Goal: Transaction & Acquisition: Subscribe to service/newsletter

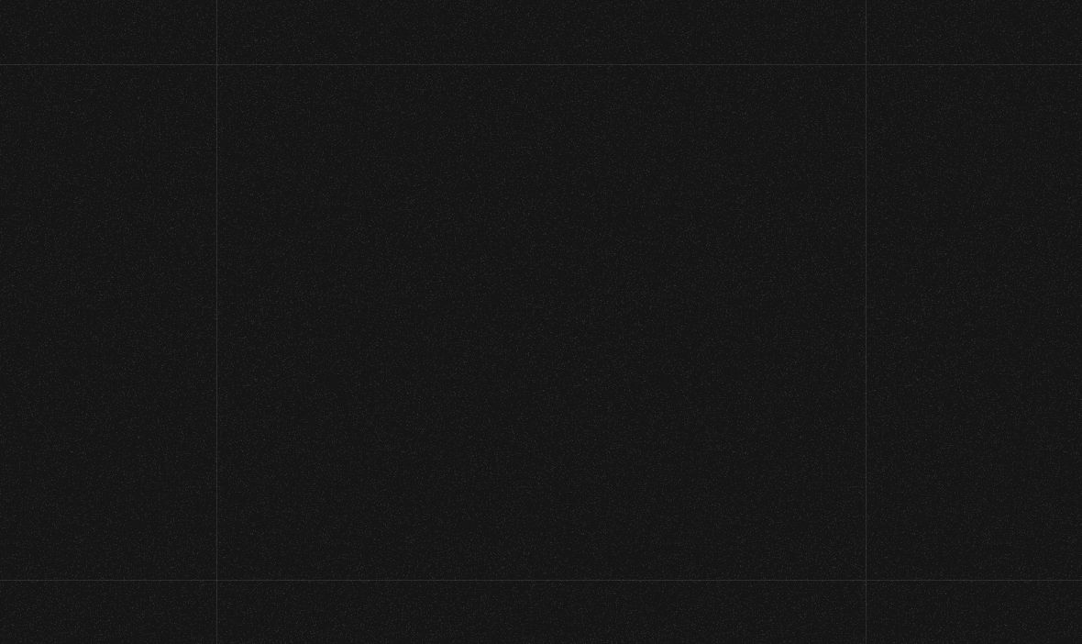
scroll to position [205, 0]
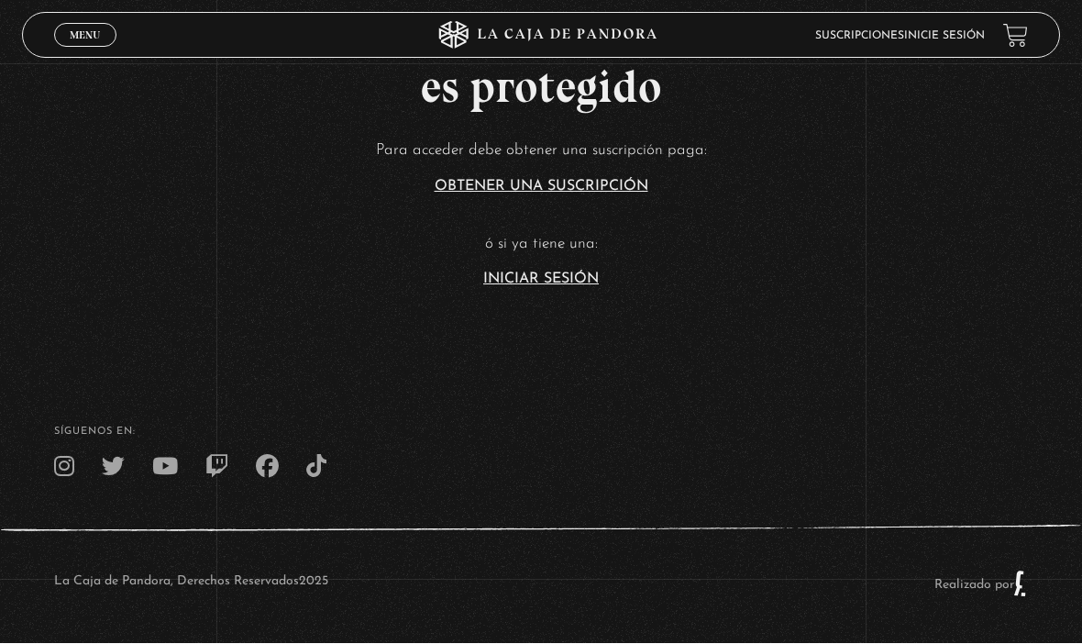
click at [585, 272] on link "Iniciar Sesión" at bounding box center [541, 279] width 116 height 15
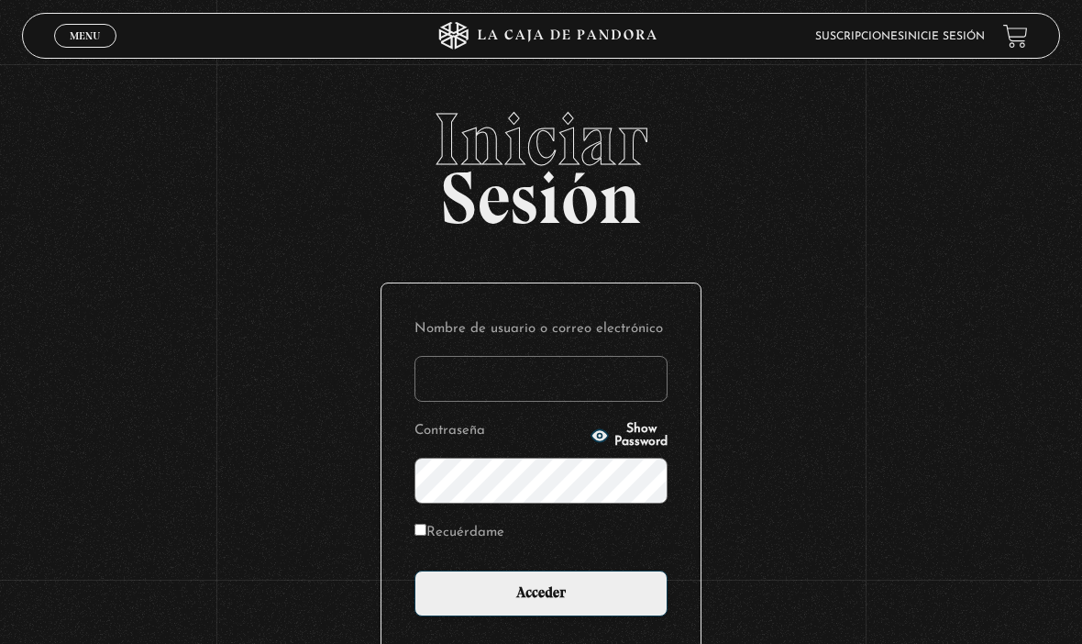
type input "esreyna1@hotmail.com"
click at [541, 604] on input "Acceder" at bounding box center [541, 594] width 253 height 46
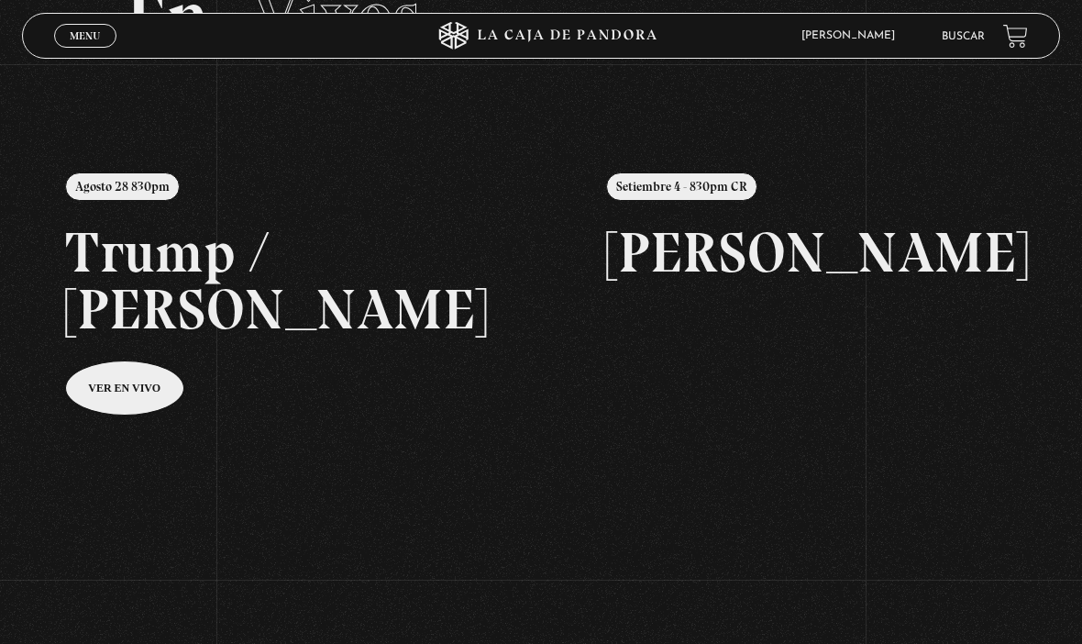
scroll to position [127, 0]
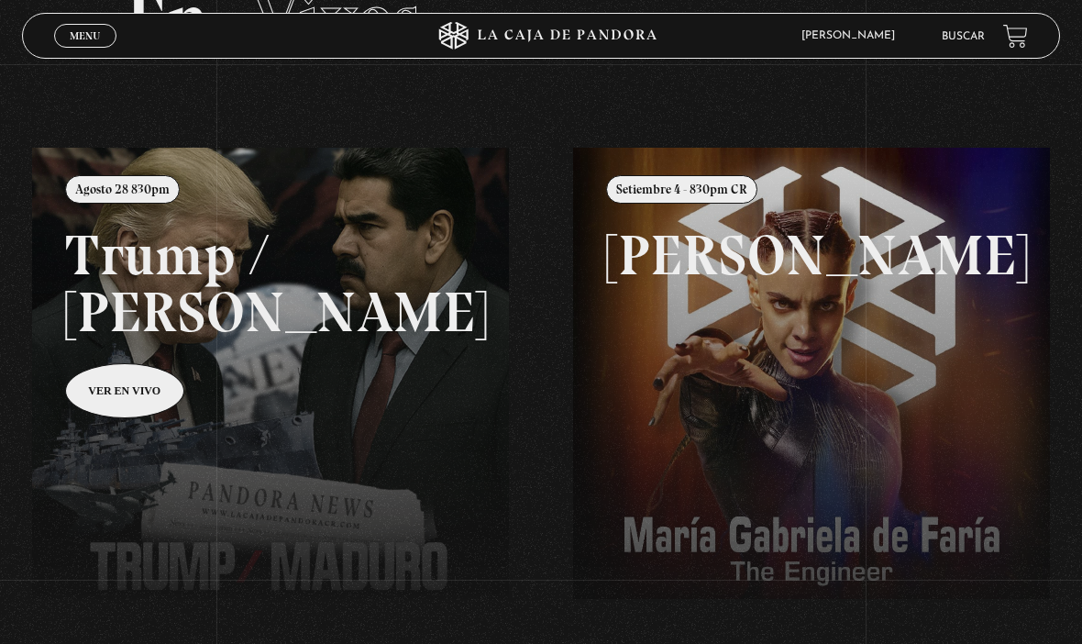
click at [327, 372] on link at bounding box center [573, 470] width 1082 height 644
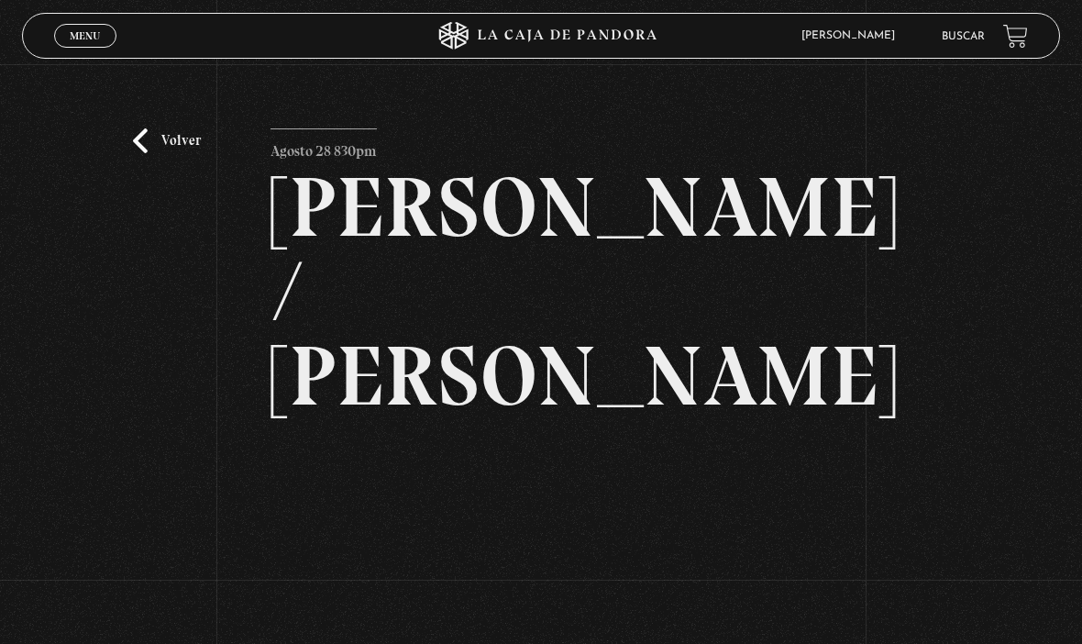
click at [151, 147] on link "Volver" at bounding box center [167, 140] width 68 height 25
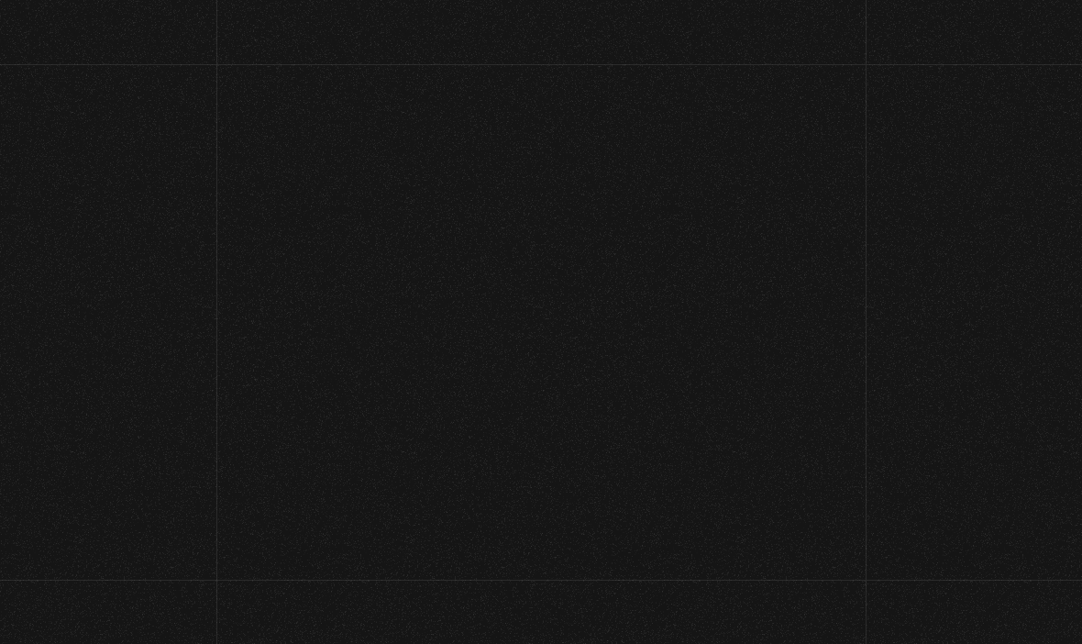
scroll to position [192, 0]
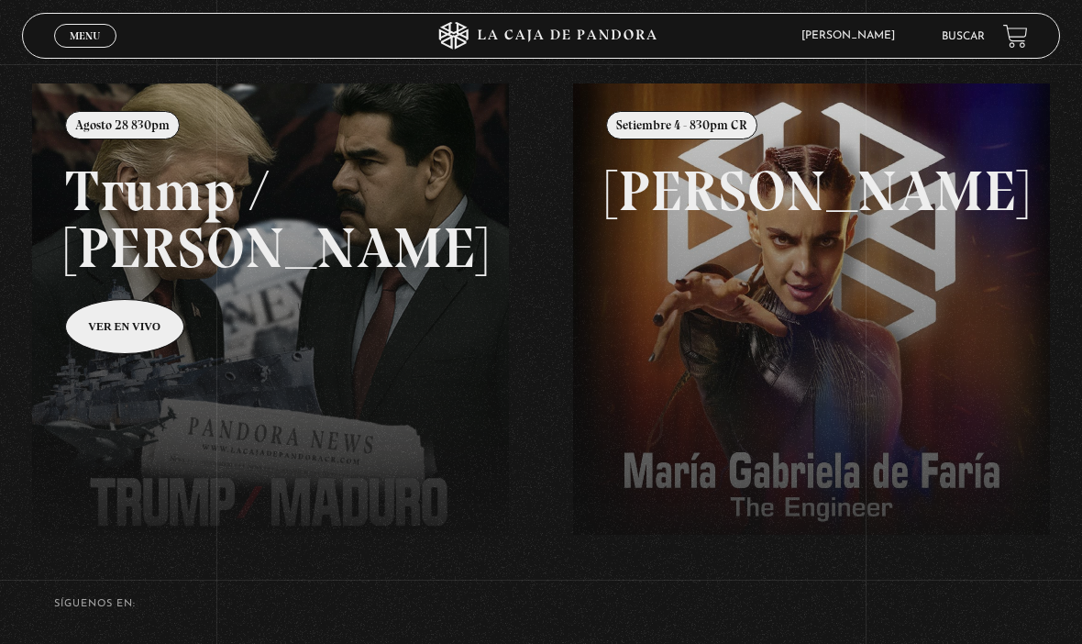
click at [129, 332] on link at bounding box center [573, 405] width 1082 height 644
